Goal: Navigation & Orientation: Understand site structure

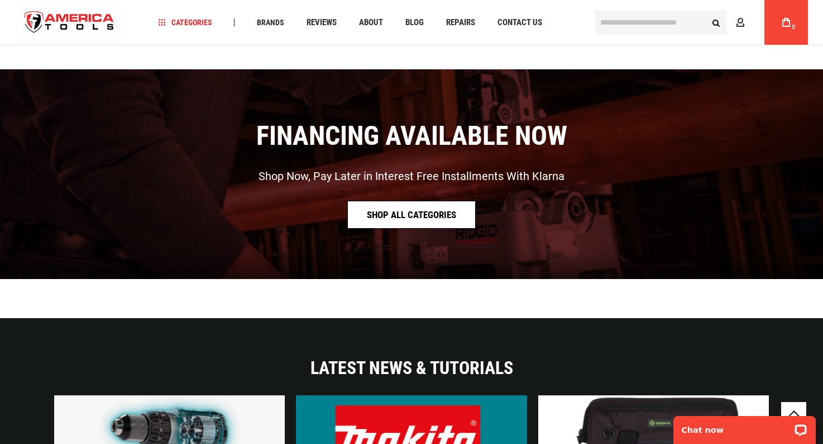
scroll to position [2663, 0]
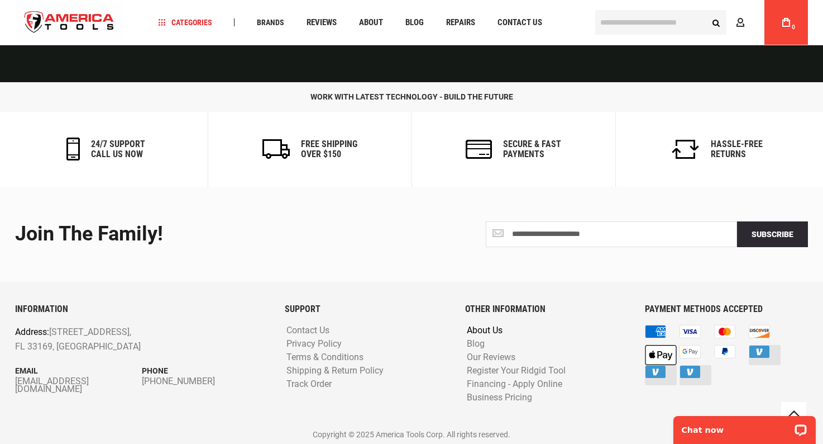
click at [490, 327] on link "About Us" at bounding box center [484, 330] width 41 height 11
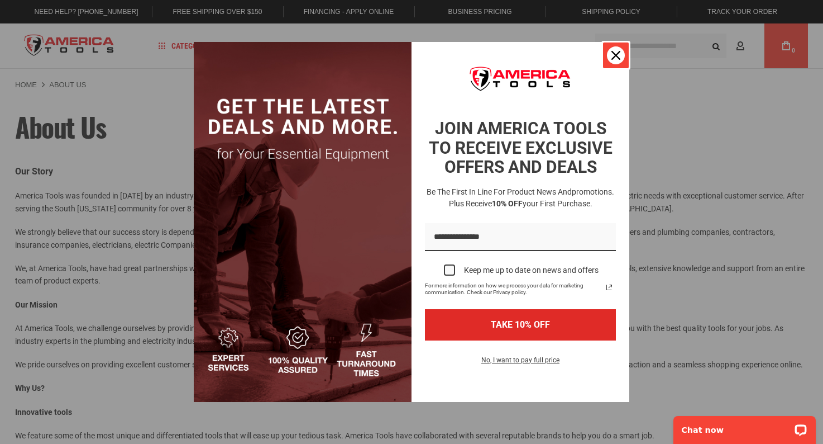
click at [614, 60] on div "Close" at bounding box center [616, 55] width 18 height 18
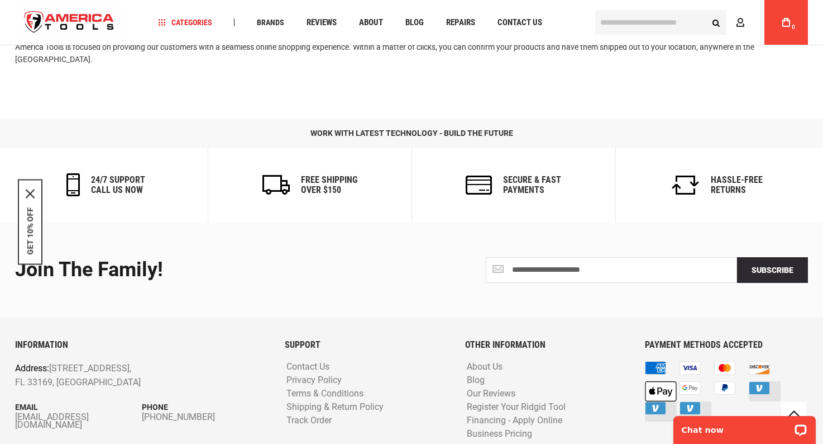
scroll to position [580, 0]
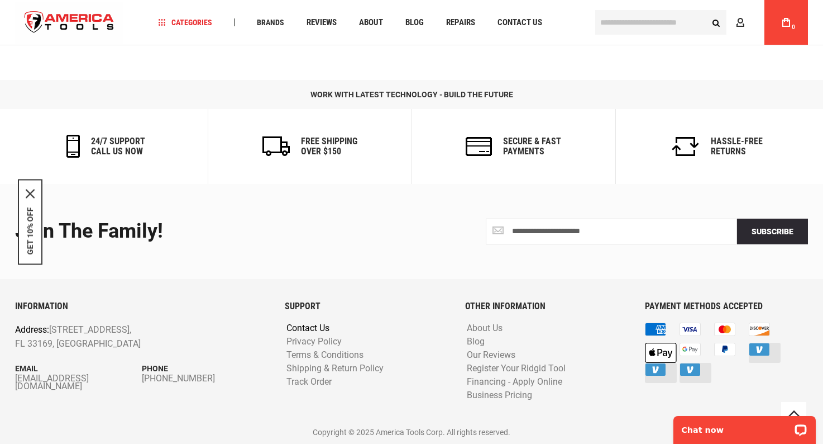
click at [314, 327] on link "Contact Us" at bounding box center [308, 328] width 49 height 11
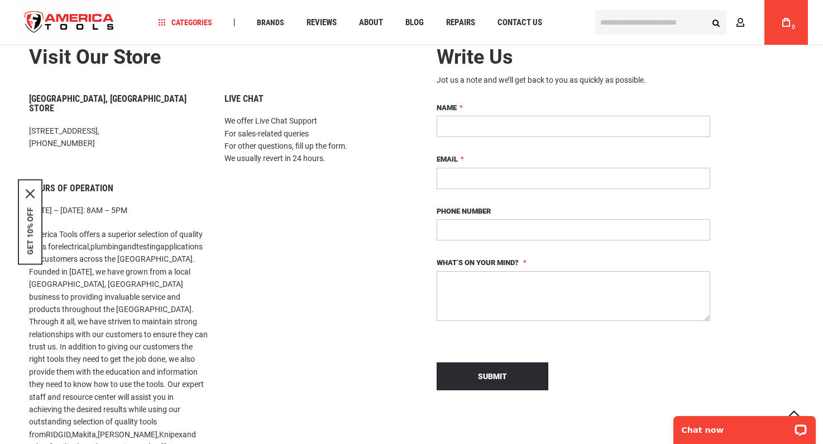
scroll to position [96, 0]
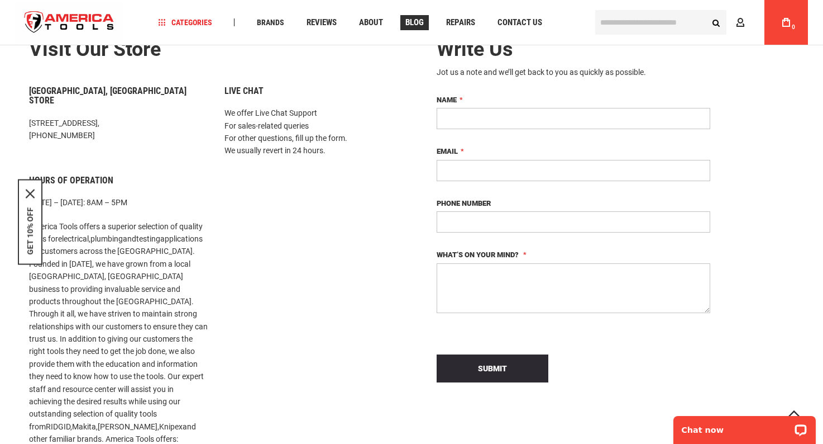
click at [413, 25] on span "Blog" at bounding box center [415, 22] width 18 height 8
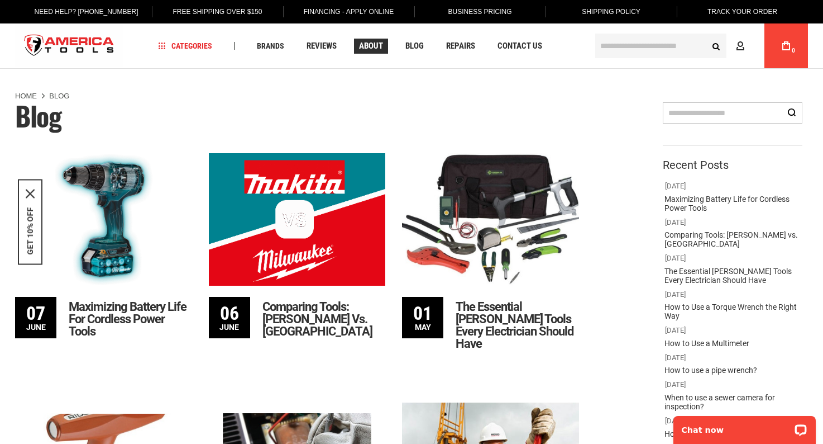
click at [370, 45] on span "About" at bounding box center [371, 46] width 24 height 8
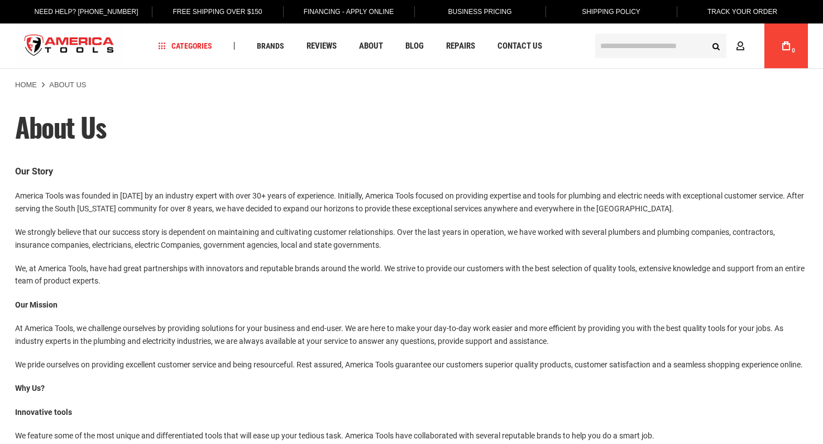
click at [322, 43] on span "Reviews" at bounding box center [322, 46] width 30 height 8
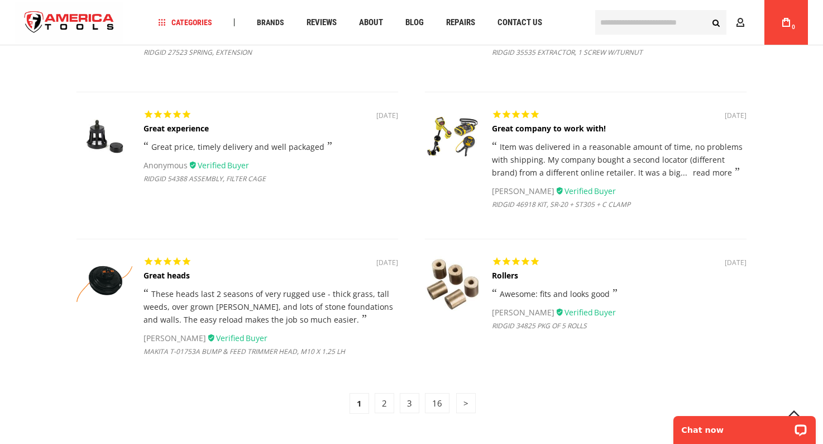
scroll to position [2597, 0]
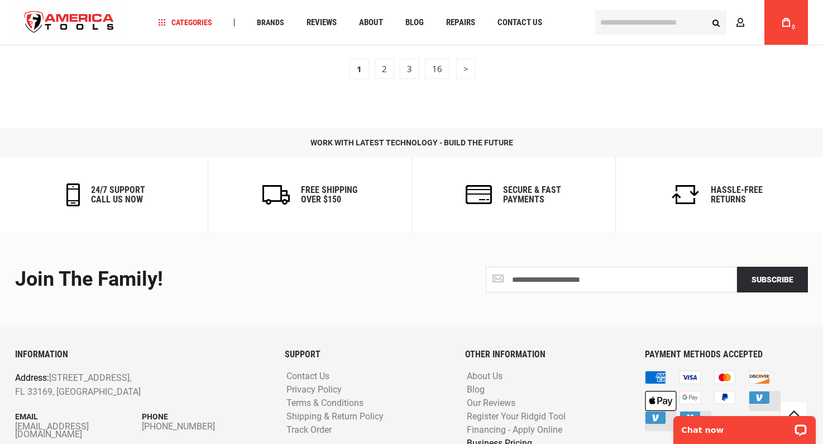
click at [497, 438] on link "Business Pricing" at bounding box center [499, 443] width 71 height 11
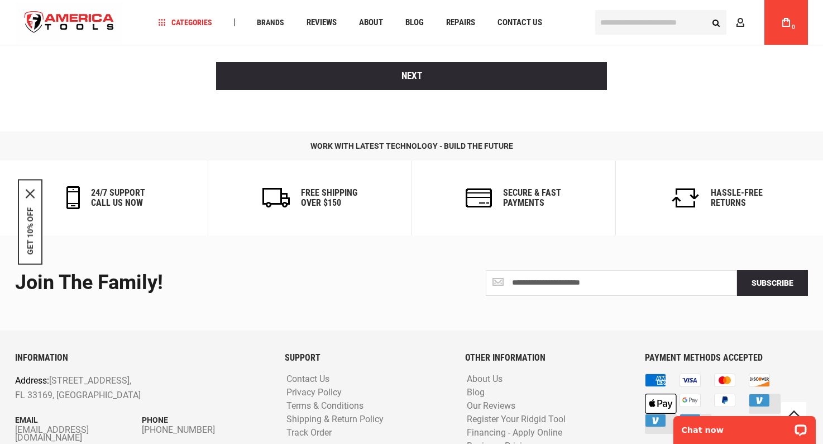
scroll to position [1018, 0]
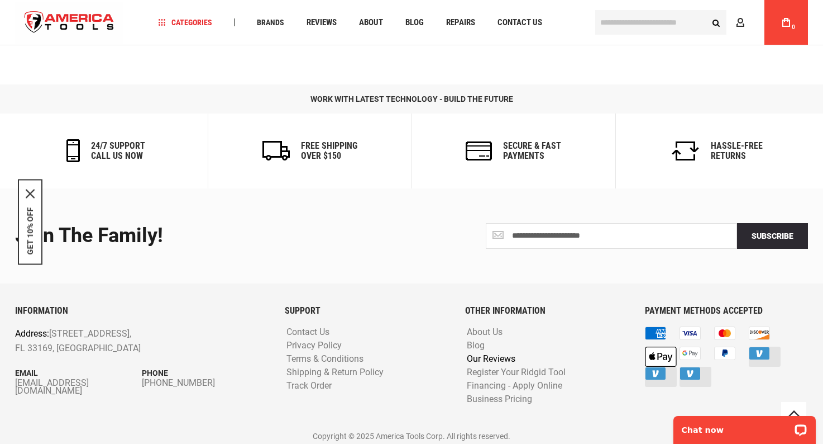
click at [475, 358] on link "Our Reviews" at bounding box center [491, 359] width 54 height 11
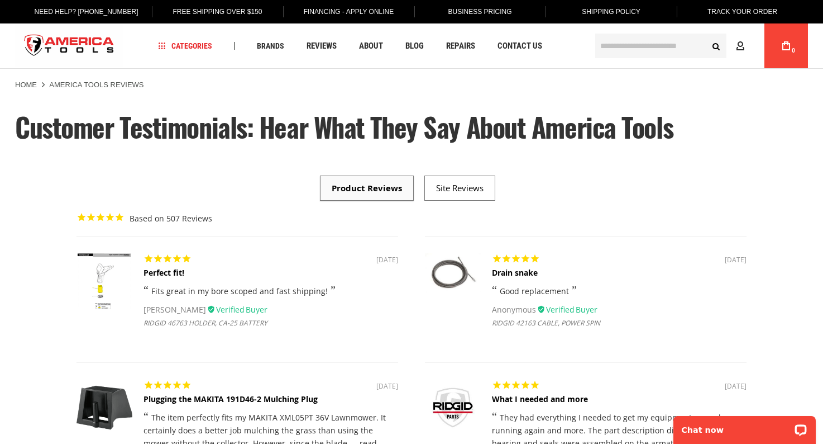
click at [451, 189] on link at bounding box center [459, 187] width 47 height 11
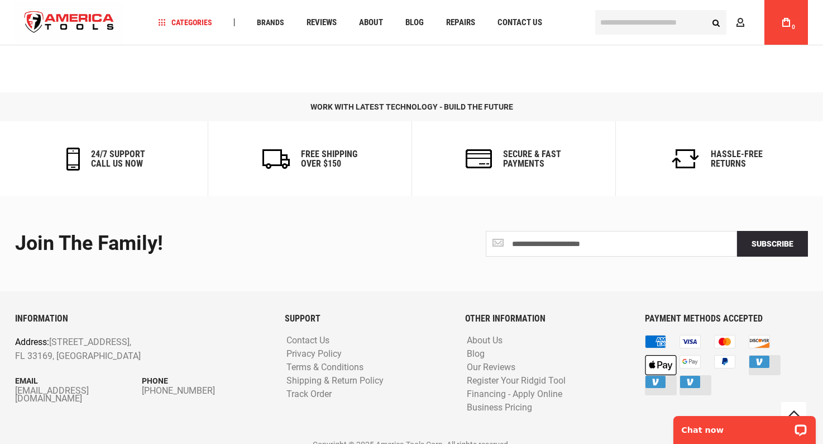
scroll to position [124, 0]
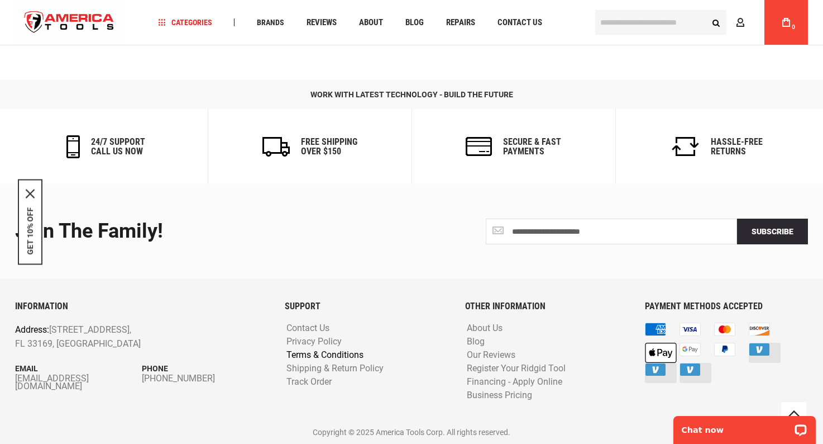
click at [322, 354] on link "Terms & Conditions" at bounding box center [325, 355] width 83 height 11
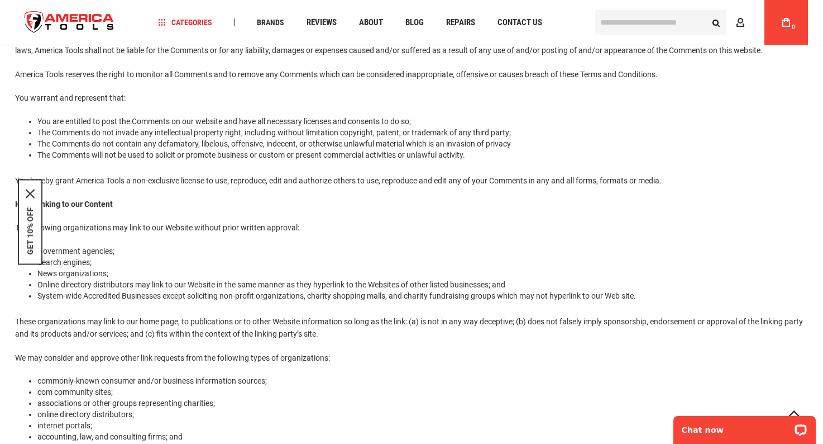
scroll to position [503, 0]
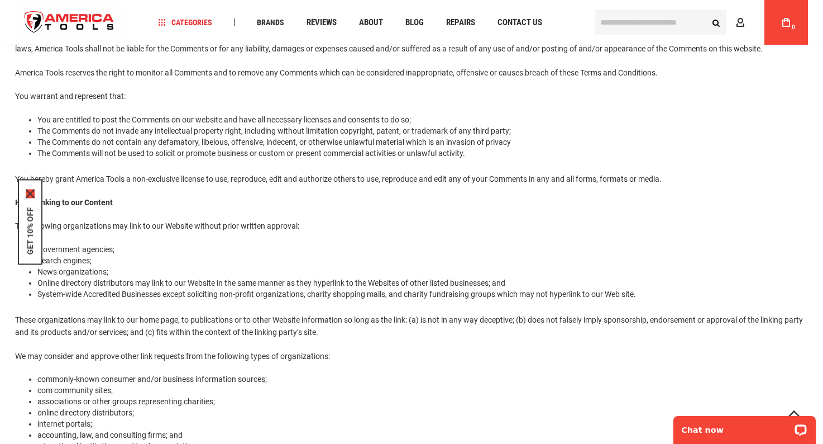
click at [28, 197] on icon "close icon" at bounding box center [30, 193] width 9 height 9
drag, startPoint x: 38, startPoint y: 295, endPoint x: 134, endPoint y: 298, distance: 96.1
click at [134, 288] on li "Online directory distributors may link to our Website in the same manner as the…" at bounding box center [422, 282] width 771 height 11
copy li "Online directory distributors"
click at [195, 318] on div "Welcome to America Tools! These terms and conditions outline the rules and regu…" at bounding box center [411, 396] width 793 height 1473
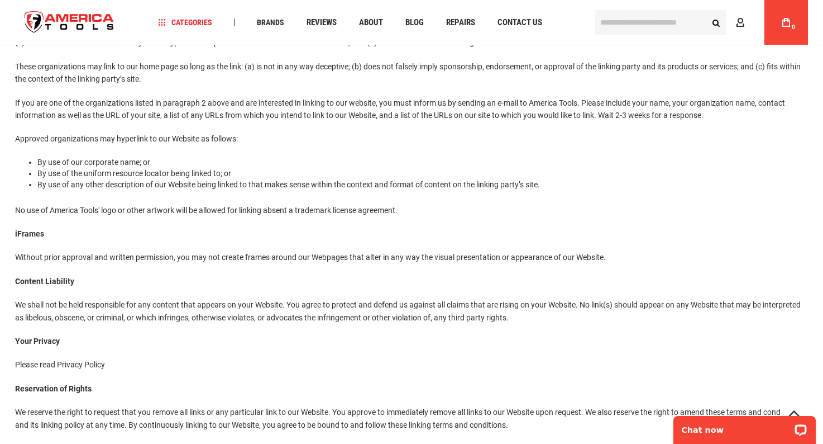
scroll to position [1634, 0]
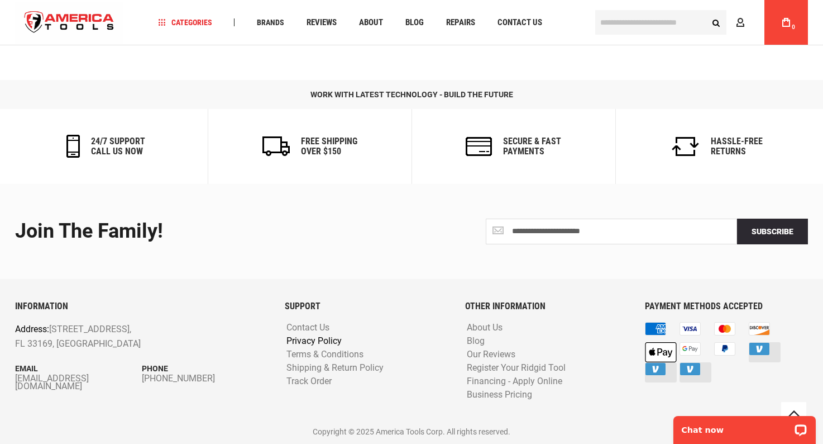
click at [316, 340] on link "Privacy Policy" at bounding box center [314, 341] width 61 height 11
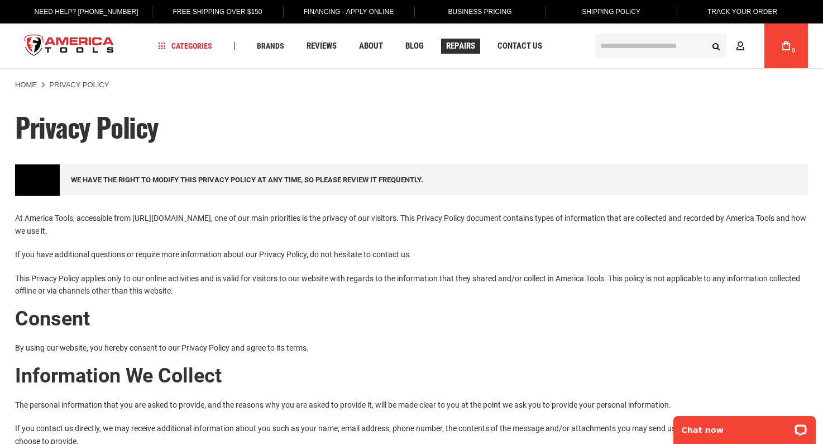
click at [460, 47] on span "Repairs" at bounding box center [460, 46] width 29 height 8
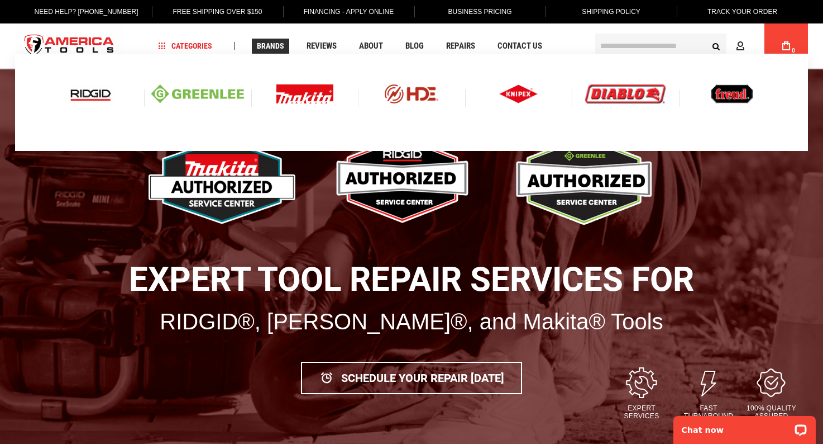
click at [87, 102] on img at bounding box center [91, 93] width 46 height 19
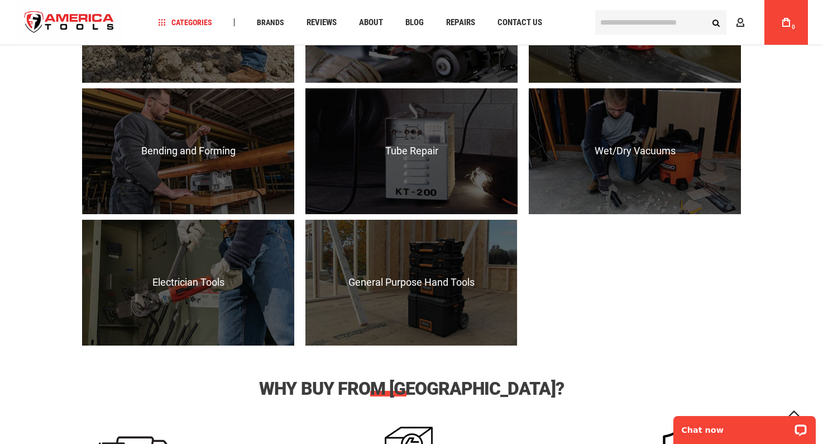
scroll to position [1130, 0]
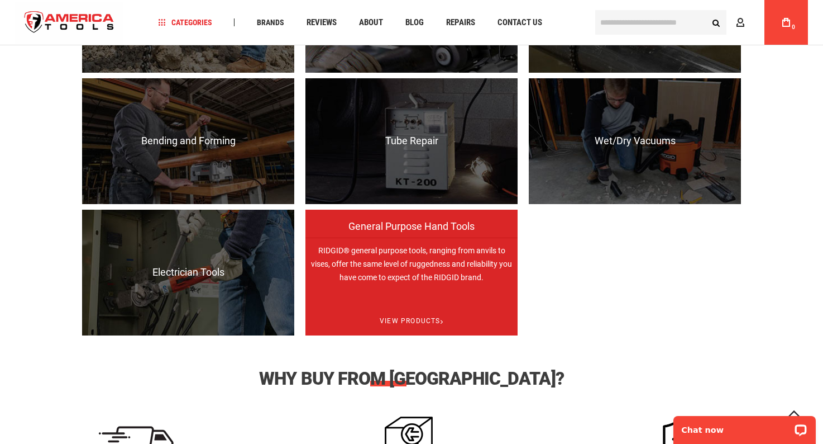
click at [447, 262] on p "RIDGID® general purpose tools, ranging from anvils to vises, offer the same lev…" at bounding box center [412, 300] width 212 height 126
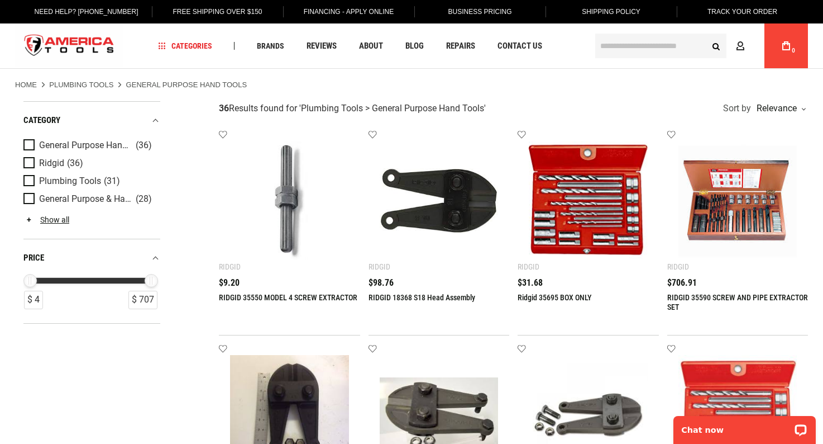
click at [78, 39] on img "store logo" at bounding box center [69, 46] width 108 height 42
